Goal: Information Seeking & Learning: Understand process/instructions

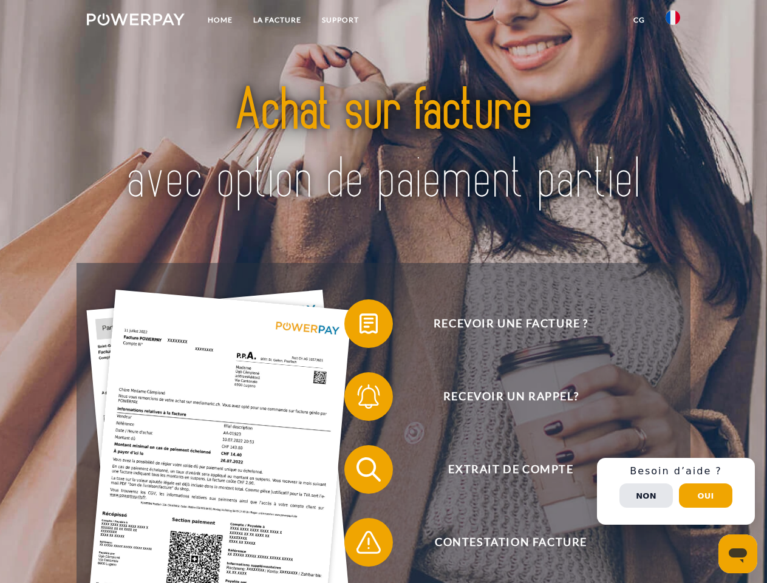
click at [135, 21] on img at bounding box center [136, 19] width 98 height 12
click at [673, 21] on img at bounding box center [672, 17] width 15 height 15
click at [639, 20] on link "CG" at bounding box center [639, 20] width 32 height 22
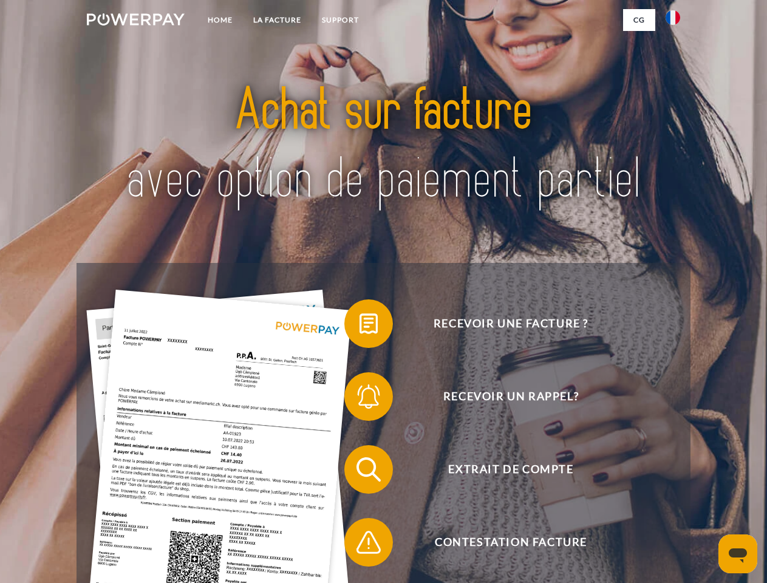
click at [359, 326] on span at bounding box center [350, 323] width 61 height 61
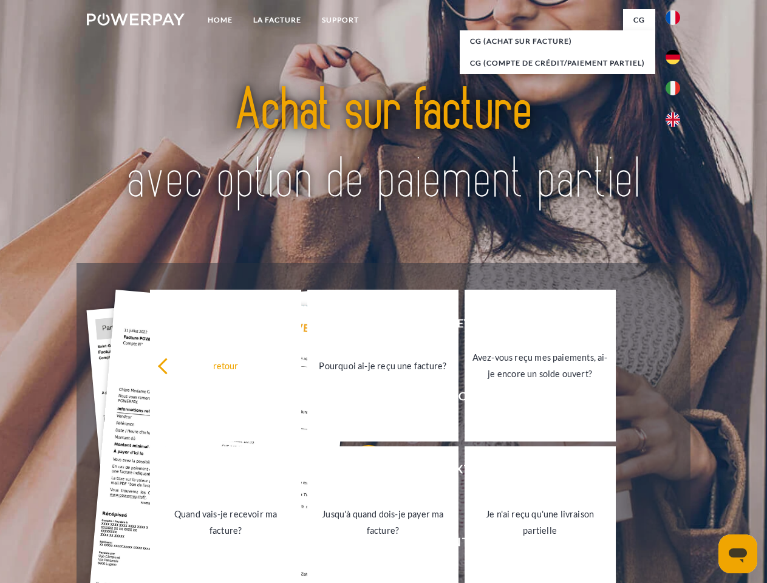
click at [359, 399] on div "Recevoir une facture ? Recevoir un rappel? Extrait de compte retour" at bounding box center [383, 506] width 613 height 486
click at [359, 472] on link "Jusqu'à quand dois-je payer ma facture?" at bounding box center [382, 522] width 151 height 152
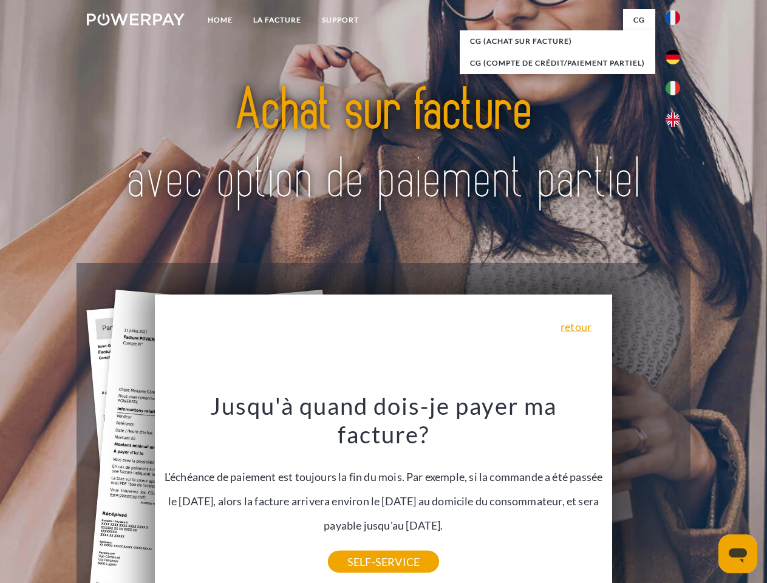
click at [676, 491] on div "Recevoir une facture ? Recevoir un rappel? Extrait de compte retour" at bounding box center [383, 506] width 613 height 486
click at [646, 494] on span "Extrait de compte" at bounding box center [511, 469] width 298 height 49
click at [706, 495] on header "Home LA FACTURE Support" at bounding box center [383, 419] width 767 height 838
